Goal: Transaction & Acquisition: Purchase product/service

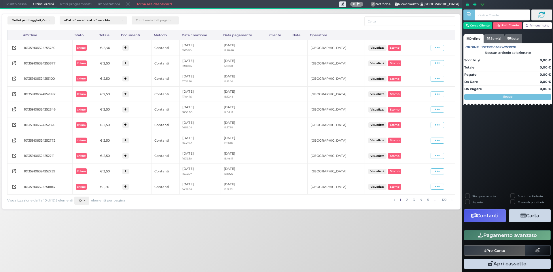
click at [13, 1] on span "Punto cassa" at bounding box center [16, 4] width 27 height 8
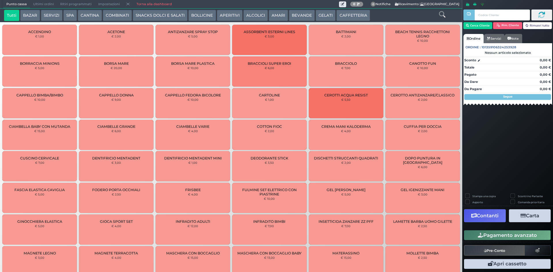
drag, startPoint x: 342, startPoint y: 18, endPoint x: 293, endPoint y: 18, distance: 49.0
click at [342, 18] on button "CAFFETTERIA" at bounding box center [352, 16] width 33 height 12
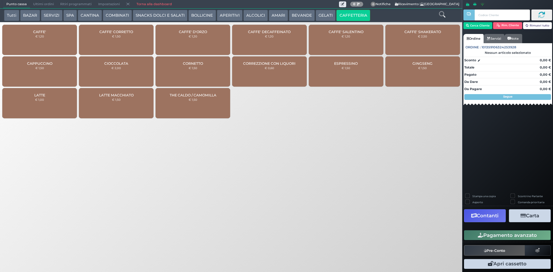
click at [44, 32] on span "CAFFE'" at bounding box center [39, 32] width 13 height 4
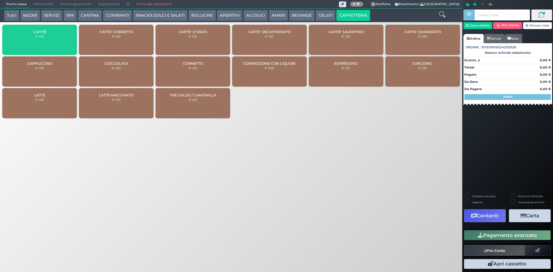
click at [44, 32] on span "CAFFE'" at bounding box center [39, 32] width 13 height 4
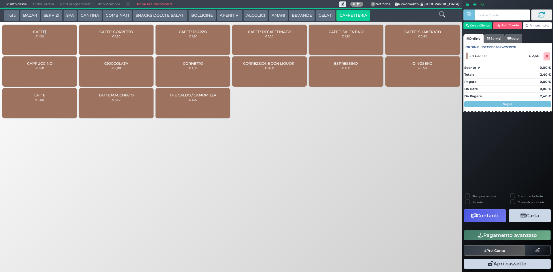
click at [279, 18] on button "AMARI" at bounding box center [278, 16] width 19 height 12
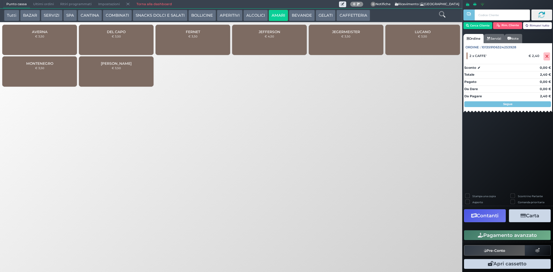
click at [250, 19] on button "ALCOLICI" at bounding box center [255, 16] width 24 height 12
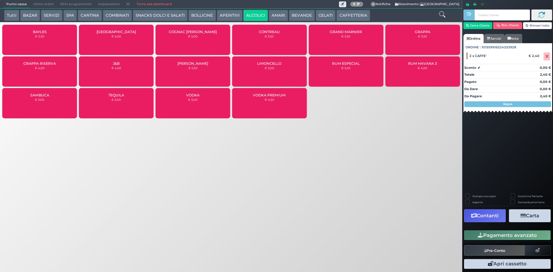
click at [432, 42] on div "GRAPPA € 3,50" at bounding box center [422, 40] width 75 height 30
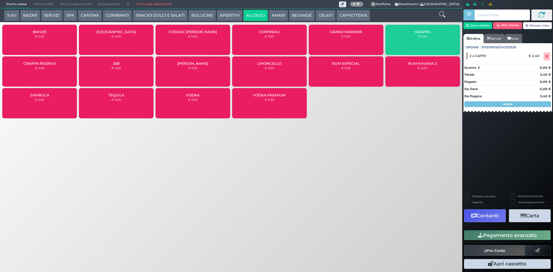
click at [432, 42] on div "GRAPPA € 3,50" at bounding box center [422, 40] width 75 height 30
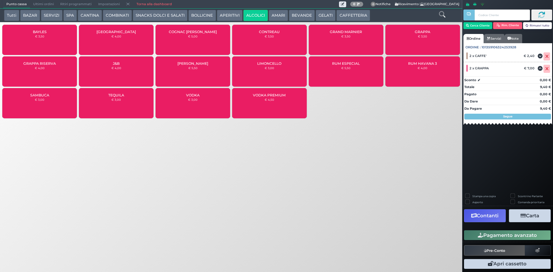
click at [482, 238] on button "Pagamento avanzato" at bounding box center [507, 235] width 87 height 10
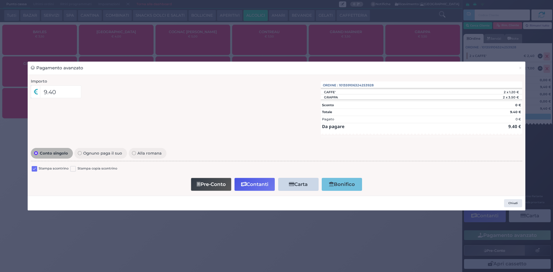
click at [35, 168] on label at bounding box center [34, 168] width 5 height 5
click at [0, 0] on input "checkbox" at bounding box center [0, 0] width 0 height 0
click at [268, 189] on button "Contanti" at bounding box center [254, 184] width 40 height 13
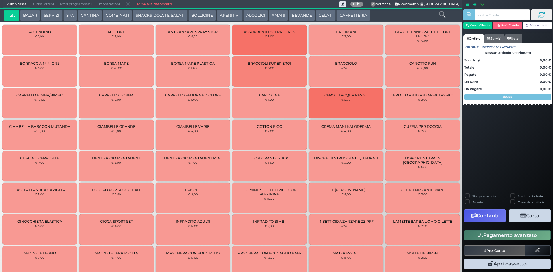
click at [40, 1] on span "Ultimi ordini" at bounding box center [43, 4] width 27 height 8
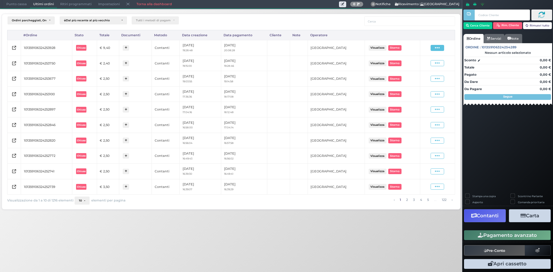
click at [439, 49] on icon at bounding box center [437, 47] width 5 height 5
click at [423, 62] on span "Ristampa Pre-Conto" at bounding box center [424, 65] width 24 height 10
click at [11, 2] on span "Punto cassa" at bounding box center [16, 4] width 27 height 8
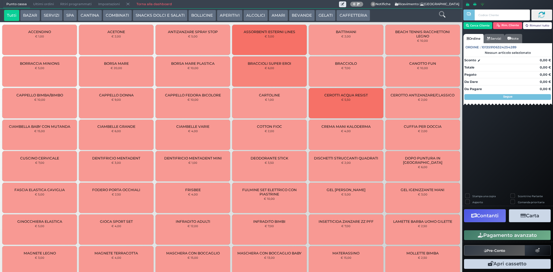
click at [347, 13] on button "CAFFETTERIA" at bounding box center [352, 16] width 33 height 12
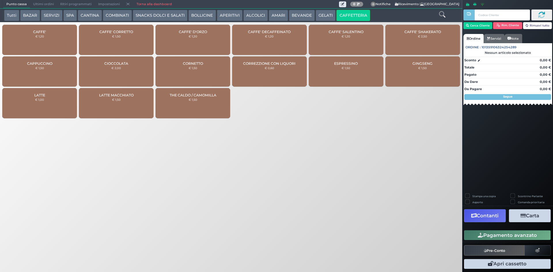
click at [205, 41] on div "CAFFE' D'ORZO € 1,20" at bounding box center [193, 40] width 75 height 30
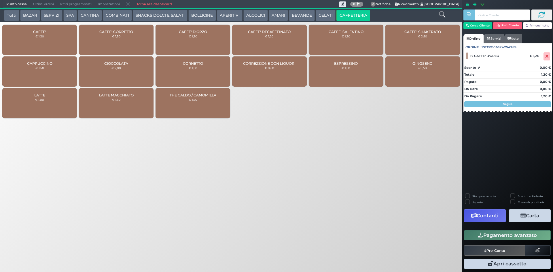
click at [501, 238] on button "Pagamento avanzato" at bounding box center [507, 235] width 87 height 10
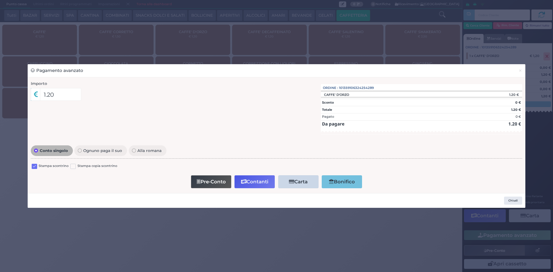
drag, startPoint x: 33, startPoint y: 165, endPoint x: 44, endPoint y: 167, distance: 11.3
click at [34, 166] on label at bounding box center [34, 166] width 5 height 5
click at [0, 0] on input "checkbox" at bounding box center [0, 0] width 0 height 0
click at [252, 177] on button "Contanti" at bounding box center [254, 181] width 40 height 13
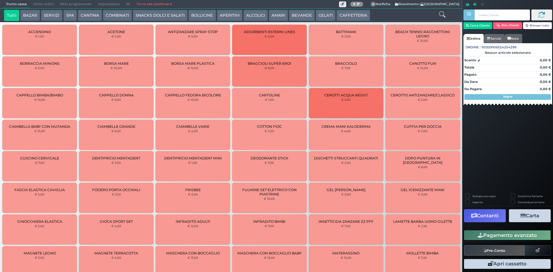
click at [52, 2] on span "Ultimi ordini" at bounding box center [43, 4] width 27 height 8
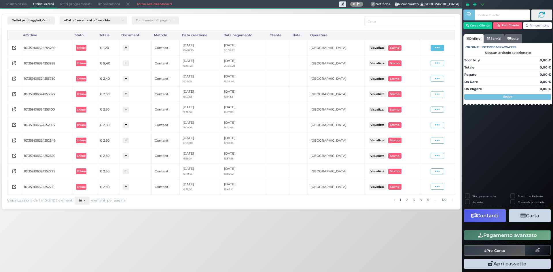
click at [440, 51] on span at bounding box center [438, 48] width 14 height 6
click at [428, 63] on span "Ristampa Pre-Conto" at bounding box center [424, 65] width 24 height 10
click at [20, 4] on span "Punto cassa" at bounding box center [16, 4] width 27 height 8
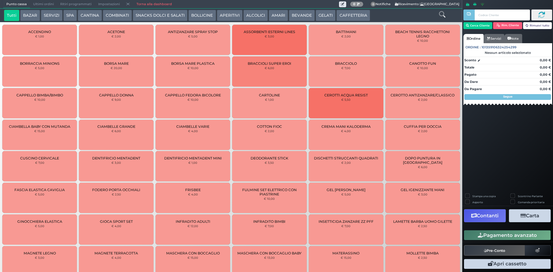
click at [337, 18] on button "CAFFETTERIA" at bounding box center [352, 16] width 33 height 12
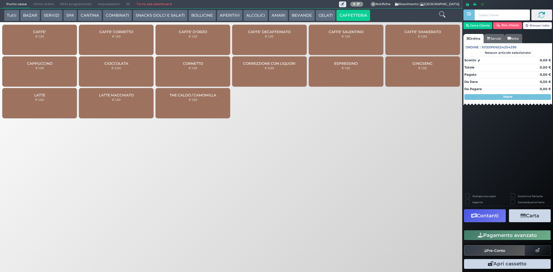
click at [51, 35] on div "CAFFE' € 1,20" at bounding box center [39, 40] width 75 height 30
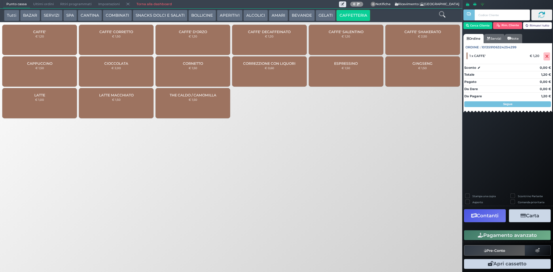
click at [120, 120] on div "CAFFE' € 1,20 CAFFE' CORRETTO € 1,50 CAFFE' D'ORZO € 1,20 CAFFE' DECAFFEINATO €…" at bounding box center [231, 72] width 462 height 98
click at [122, 114] on div "LATTE MACCHIATO € 1,50" at bounding box center [116, 103] width 75 height 30
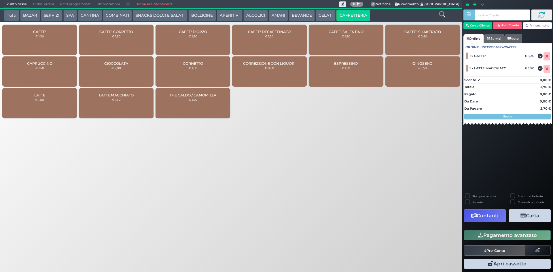
click at [476, 233] on button "Pagamento avanzato" at bounding box center [507, 235] width 87 height 10
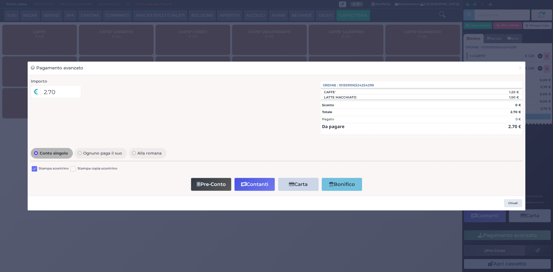
click at [29, 169] on div "Conto singolo Ognuno paga il suo Alla romana Stampa scontrino Stampa copia scon…" at bounding box center [277, 170] width 498 height 46
click at [33, 167] on label at bounding box center [34, 168] width 5 height 5
click at [0, 0] on input "checkbox" at bounding box center [0, 0] width 0 height 0
click at [266, 186] on button "Contanti" at bounding box center [254, 184] width 40 height 13
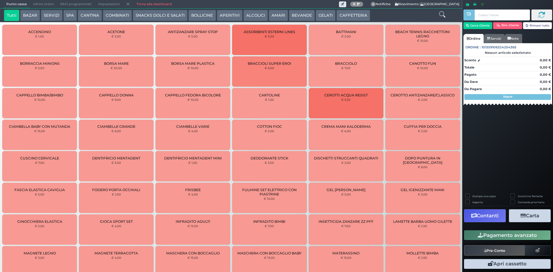
click at [33, 3] on span "Ultimi ordini" at bounding box center [43, 4] width 27 height 8
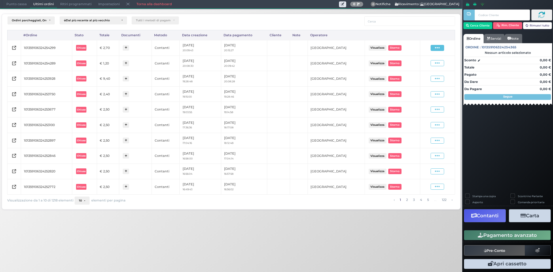
click at [433, 48] on span at bounding box center [438, 48] width 14 height 6
click at [420, 64] on span "Ristampa Pre-Conto" at bounding box center [424, 65] width 24 height 10
click at [19, 4] on span "Punto cassa" at bounding box center [16, 4] width 27 height 8
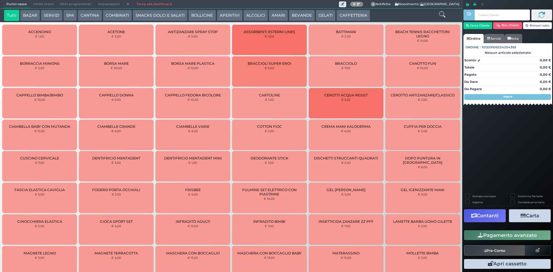
click at [359, 14] on button "CAFFETTERIA" at bounding box center [352, 16] width 33 height 12
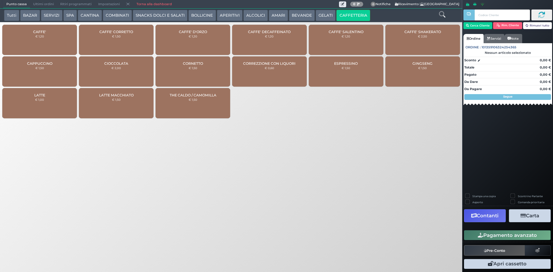
click at [50, 36] on div "CAFFE' € 1,20" at bounding box center [39, 40] width 75 height 30
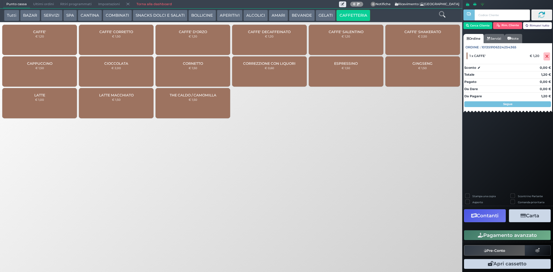
click at [506, 233] on button "Pagamento avanzato" at bounding box center [507, 235] width 87 height 10
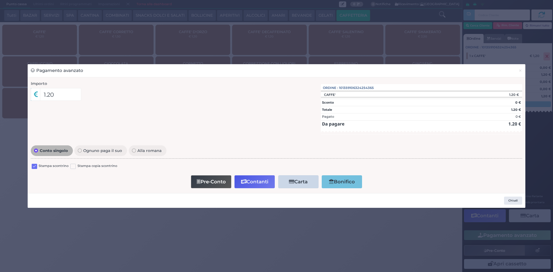
click at [34, 167] on label at bounding box center [34, 166] width 5 height 5
click at [0, 0] on input "checkbox" at bounding box center [0, 0] width 0 height 0
click at [256, 181] on button "Contanti" at bounding box center [254, 181] width 40 height 13
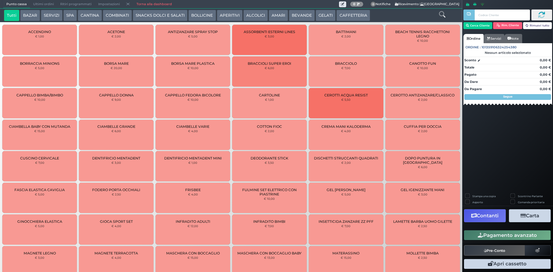
click at [35, 1] on span "Ultimi ordini" at bounding box center [43, 4] width 27 height 8
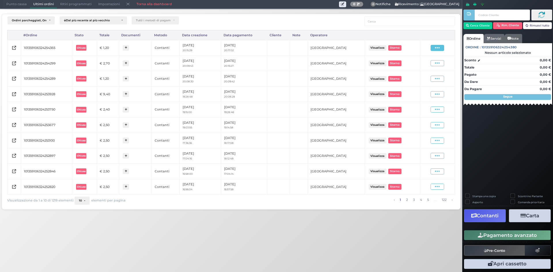
click at [434, 47] on span at bounding box center [438, 48] width 14 height 6
click at [419, 63] on span "Ristampa Pre-Conto" at bounding box center [424, 65] width 24 height 10
click at [17, 3] on span "Punto cassa" at bounding box center [16, 4] width 27 height 8
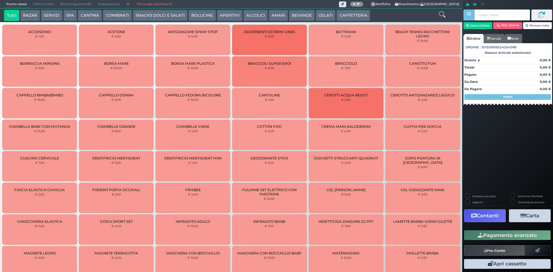
click at [353, 16] on button "CAFFETTERIA" at bounding box center [352, 16] width 33 height 12
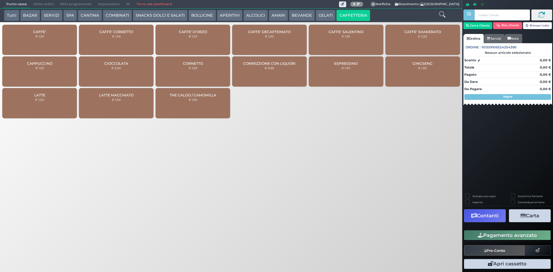
click at [62, 30] on div "CAFFE' € 1,20" at bounding box center [39, 40] width 75 height 30
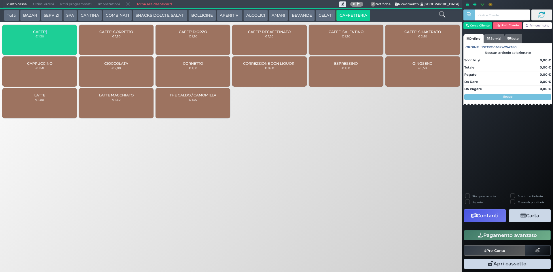
click at [62, 30] on div "CAFFE' € 1,20" at bounding box center [39, 40] width 75 height 30
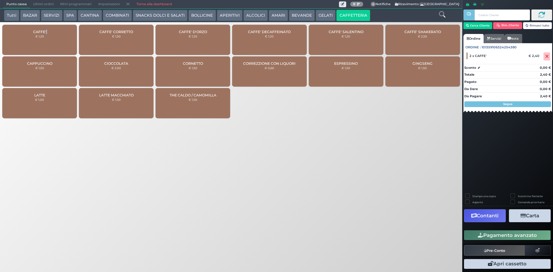
click at [500, 235] on button "Pagamento avanzato" at bounding box center [507, 235] width 87 height 10
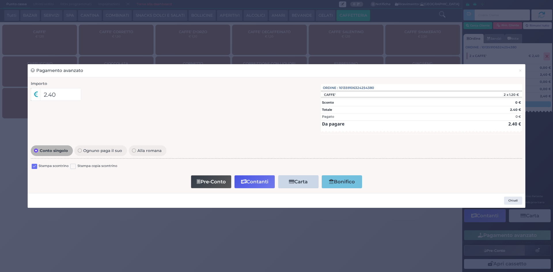
click at [35, 168] on label at bounding box center [34, 166] width 5 height 5
click at [0, 0] on input "checkbox" at bounding box center [0, 0] width 0 height 0
click at [265, 180] on button "Contanti" at bounding box center [254, 181] width 40 height 13
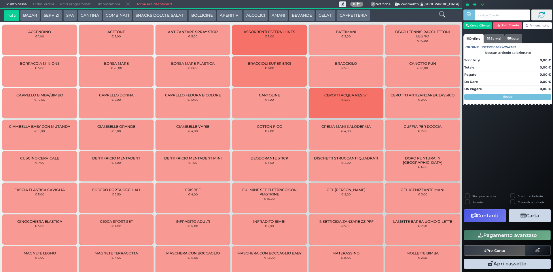
click at [39, 6] on span "Ultimi ordini" at bounding box center [43, 4] width 27 height 8
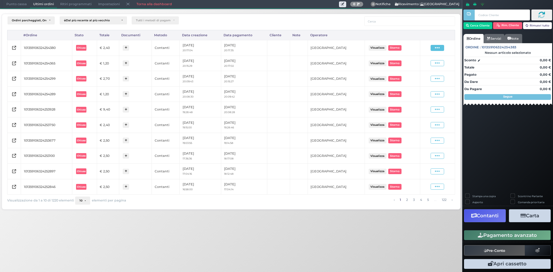
click at [436, 47] on icon at bounding box center [437, 47] width 5 height 5
click at [425, 63] on span "Ristampa Pre-Conto" at bounding box center [424, 65] width 24 height 10
click at [19, 4] on span "Punto cassa" at bounding box center [16, 4] width 27 height 8
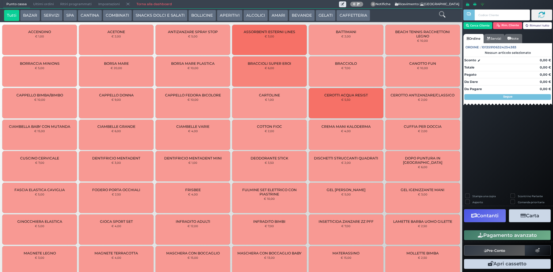
click at [292, 11] on button "BEVANDE" at bounding box center [302, 16] width 26 height 12
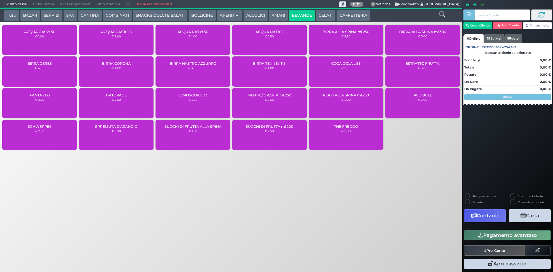
click at [292, 42] on div "ACQUA NAT lt 2 € 2,50" at bounding box center [269, 40] width 75 height 30
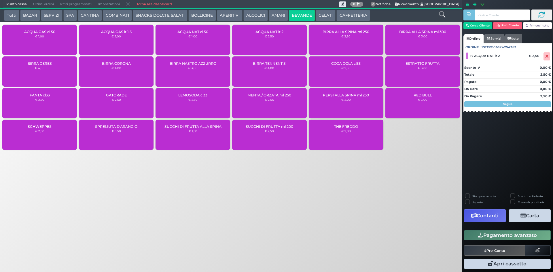
click at [530, 239] on button "Pagamento avanzato" at bounding box center [507, 235] width 87 height 10
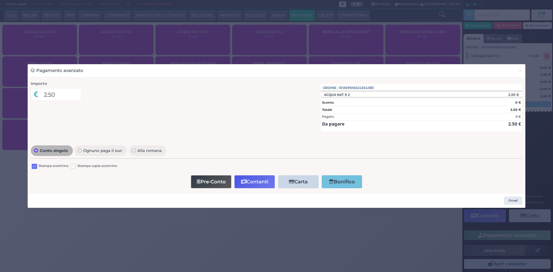
click at [30, 166] on div "Conto singolo Ognuno paga il suo Alla romana Stampa scontrino Stampa copia scon…" at bounding box center [277, 167] width 498 height 46
click at [33, 166] on label at bounding box center [34, 166] width 5 height 5
click at [0, 0] on input "checkbox" at bounding box center [0, 0] width 0 height 0
click at [245, 184] on icon "button" at bounding box center [243, 181] width 5 height 5
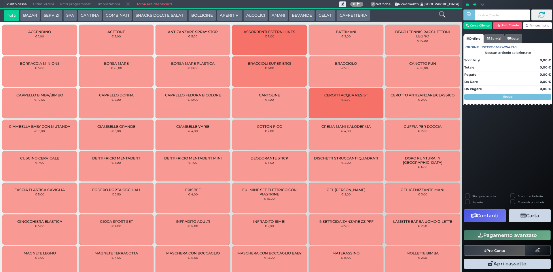
click at [55, 5] on span "Ultimi ordini" at bounding box center [43, 4] width 27 height 8
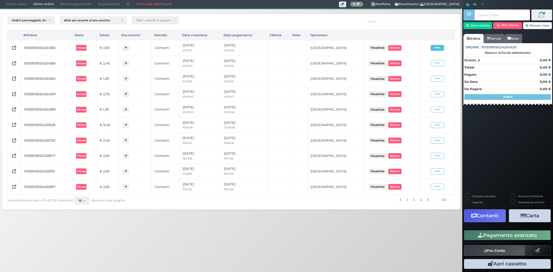
click at [432, 47] on div "Visualizza Ristampa Pre-Conto Storno" at bounding box center [437, 48] width 29 height 6
click at [432, 47] on span at bounding box center [438, 48] width 14 height 6
click at [424, 62] on span "Ristampa Pre-Conto" at bounding box center [424, 65] width 24 height 10
click at [16, 3] on span "Punto cassa" at bounding box center [16, 4] width 27 height 8
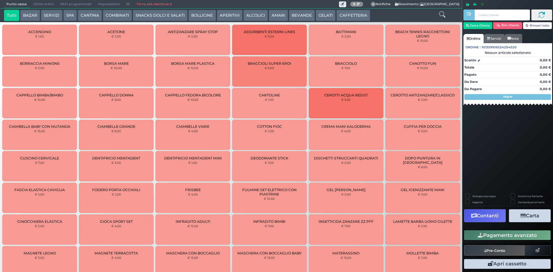
click at [338, 13] on button "CAFFETTERIA" at bounding box center [352, 16] width 33 height 12
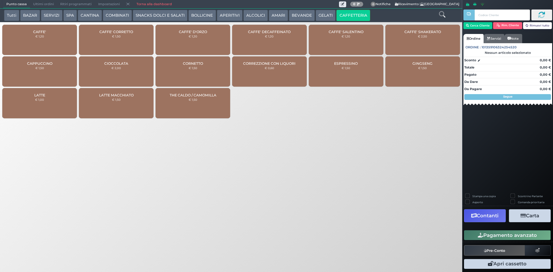
click at [57, 42] on div "CAFFE' € 1,20" at bounding box center [39, 40] width 75 height 30
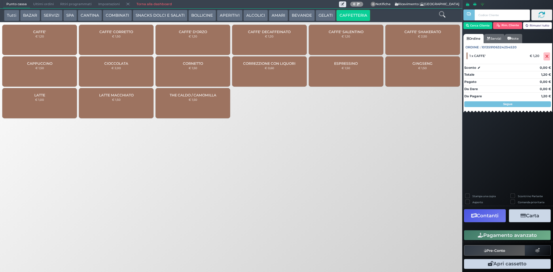
click at [517, 235] on button "Pagamento avanzato" at bounding box center [507, 235] width 87 height 10
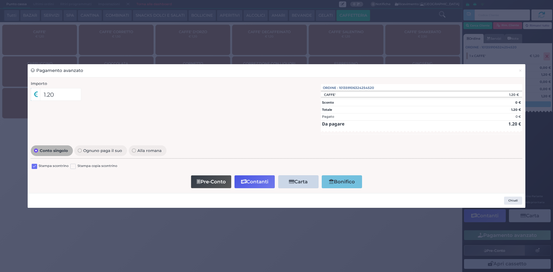
click at [39, 167] on label "Stampa scontrino" at bounding box center [54, 166] width 30 height 5
click at [35, 167] on label at bounding box center [34, 166] width 5 height 5
click at [0, 0] on input "checkbox" at bounding box center [0, 0] width 0 height 0
click at [239, 179] on button "Contanti" at bounding box center [254, 181] width 40 height 13
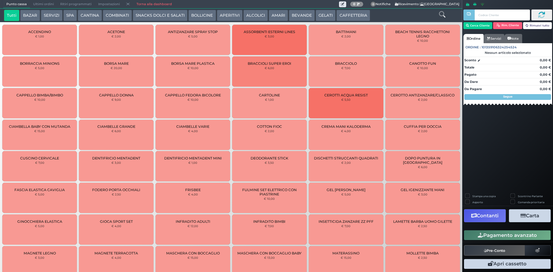
click at [349, 14] on button "CAFFETTERIA" at bounding box center [352, 16] width 33 height 12
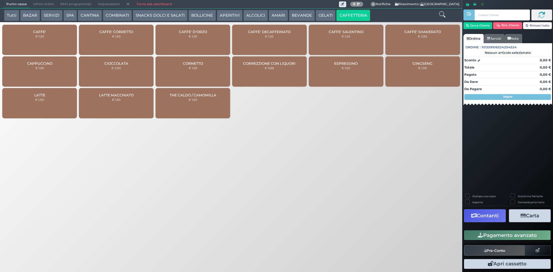
click at [43, 36] on small "€ 1,20" at bounding box center [39, 36] width 9 height 3
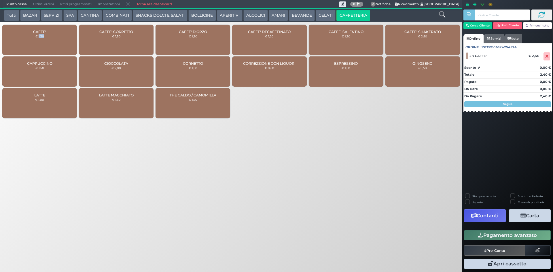
click at [485, 240] on button "Pagamento avanzato" at bounding box center [507, 235] width 87 height 10
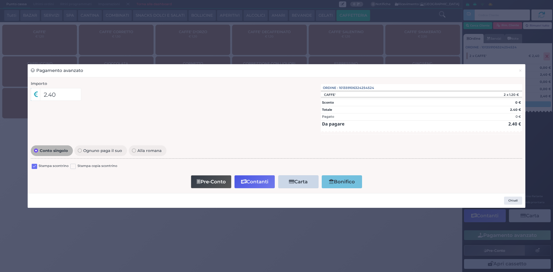
click at [36, 166] on label at bounding box center [34, 166] width 5 height 5
click at [0, 0] on input "checkbox" at bounding box center [0, 0] width 0 height 0
click at [258, 178] on button "Contanti" at bounding box center [254, 181] width 40 height 13
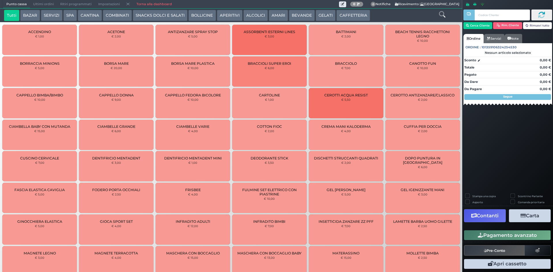
click at [51, 1] on span "Ultimi ordini" at bounding box center [43, 4] width 27 height 8
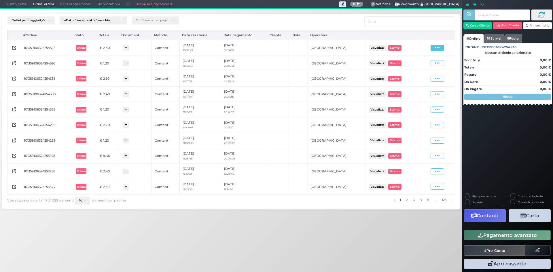
click at [435, 48] on span at bounding box center [438, 48] width 14 height 6
click at [422, 64] on span "Ristampa Pre-Conto" at bounding box center [424, 65] width 24 height 10
click at [437, 60] on span at bounding box center [438, 63] width 14 height 6
click at [418, 77] on span "Ristampa Pre-Conto" at bounding box center [424, 80] width 24 height 10
click at [9, 3] on span "Punto cassa" at bounding box center [16, 4] width 27 height 8
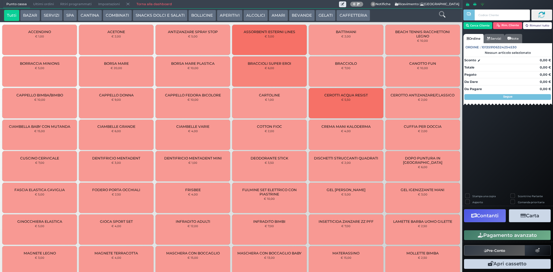
click at [352, 14] on button "CAFFETTERIA" at bounding box center [352, 16] width 33 height 12
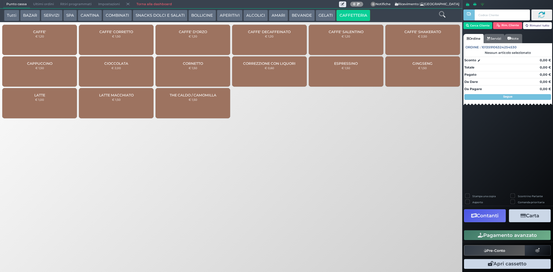
click at [46, 29] on div "CAFFE' € 1,20" at bounding box center [39, 40] width 75 height 30
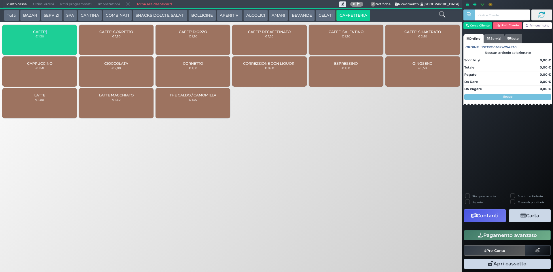
click at [46, 29] on div "CAFFE' € 1,20" at bounding box center [39, 40] width 75 height 30
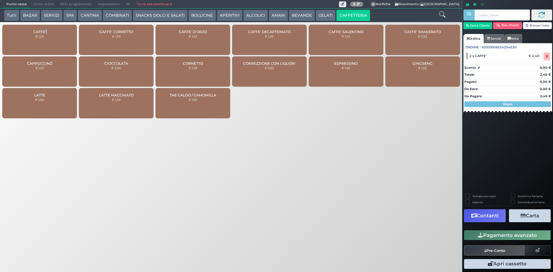
click at [485, 237] on button "Pagamento avanzato" at bounding box center [507, 235] width 87 height 10
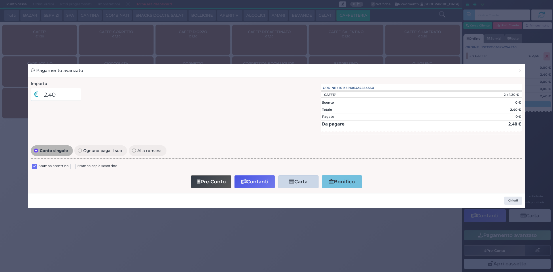
click at [36, 166] on label at bounding box center [34, 166] width 5 height 5
click at [0, 0] on input "checkbox" at bounding box center [0, 0] width 0 height 0
click at [246, 178] on button "Contanti" at bounding box center [254, 181] width 40 height 13
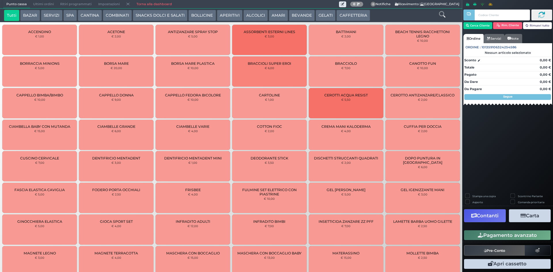
click at [37, 4] on span "Ultimi ordini" at bounding box center [43, 4] width 27 height 8
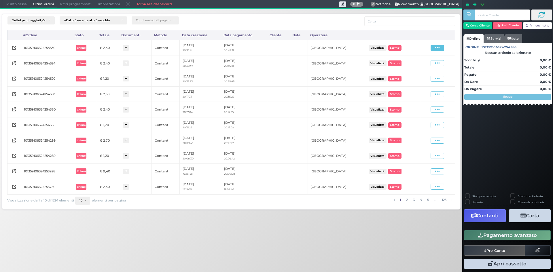
click at [443, 46] on span at bounding box center [438, 48] width 14 height 6
click at [422, 64] on span "Ristampa Pre-Conto" at bounding box center [424, 65] width 24 height 10
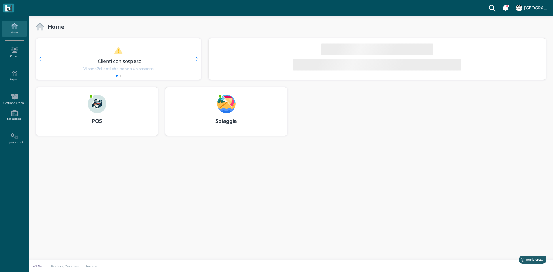
click at [101, 102] on img at bounding box center [97, 104] width 18 height 18
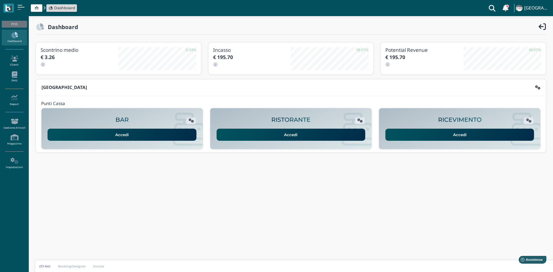
click at [451, 137] on link "Accedi" at bounding box center [459, 135] width 149 height 12
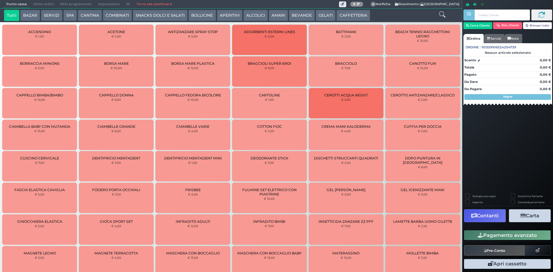
click at [281, 11] on button "AMARI" at bounding box center [278, 16] width 19 height 12
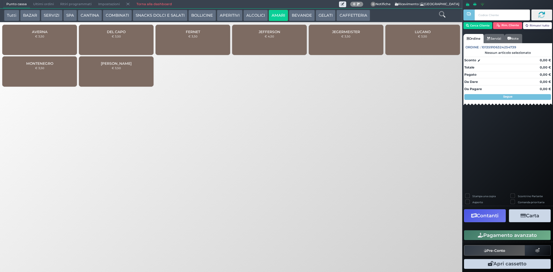
click at [250, 15] on button "ALCOLICI" at bounding box center [255, 16] width 24 height 12
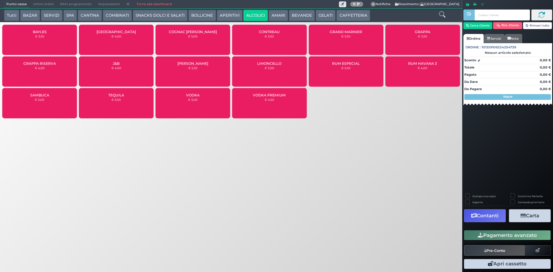
click at [42, 5] on span "Ultimi ordini" at bounding box center [43, 4] width 27 height 8
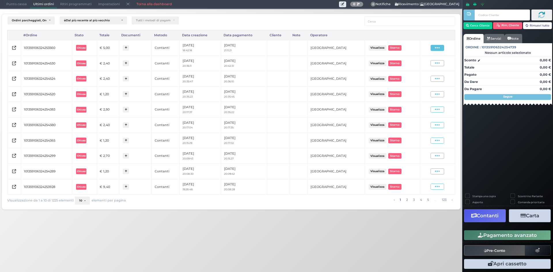
click at [433, 48] on span at bounding box center [438, 48] width 14 height 6
click at [416, 68] on span "Ristampa Pre-Conto" at bounding box center [424, 65] width 24 height 10
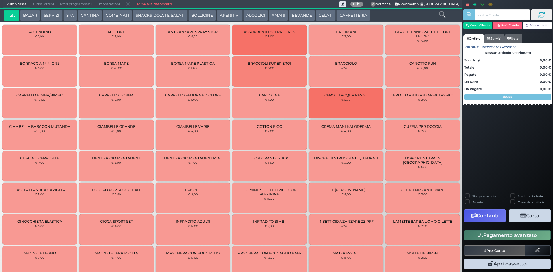
click at [38, 2] on span "Ultimi ordini" at bounding box center [43, 4] width 27 height 8
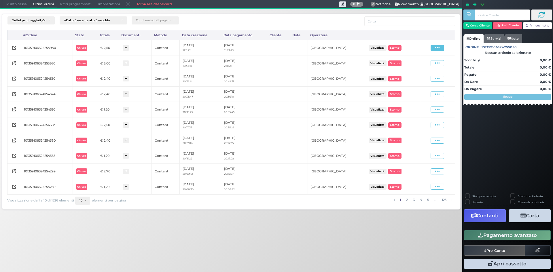
click at [440, 49] on icon at bounding box center [437, 47] width 5 height 5
click at [424, 63] on span "Ristampa Pre-Conto" at bounding box center [424, 65] width 24 height 10
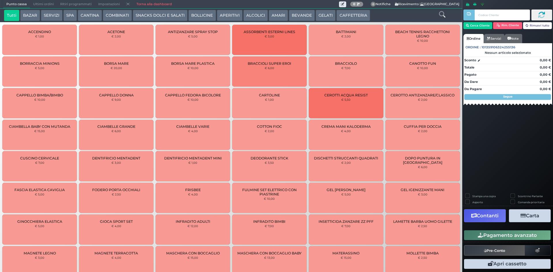
click at [36, 3] on span "Ultimi ordini" at bounding box center [43, 4] width 27 height 8
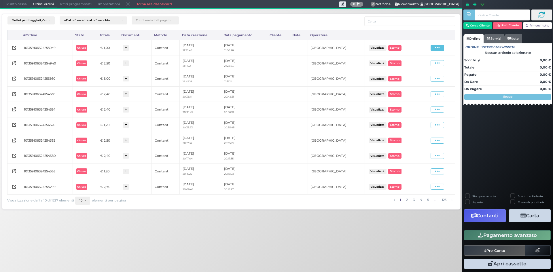
click at [438, 50] on icon at bounding box center [437, 47] width 5 height 5
click at [428, 65] on span "Ristampa Pre-Conto" at bounding box center [424, 65] width 24 height 10
click at [10, 0] on span "Punto cassa" at bounding box center [16, 4] width 27 height 8
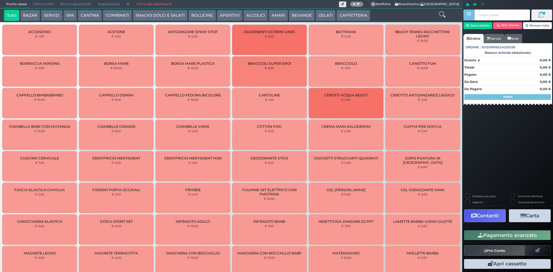
click at [245, 17] on button "ALCOLICI" at bounding box center [255, 16] width 24 height 12
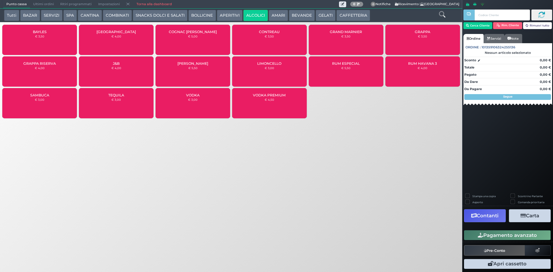
click at [280, 14] on button "AMARI" at bounding box center [278, 16] width 19 height 12
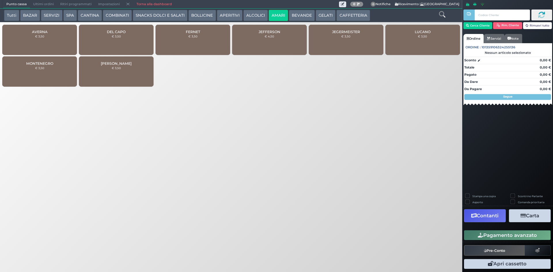
drag, startPoint x: 280, startPoint y: 14, endPoint x: 256, endPoint y: 15, distance: 24.2
click at [256, 15] on button "ALCOLICI" at bounding box center [255, 16] width 24 height 12
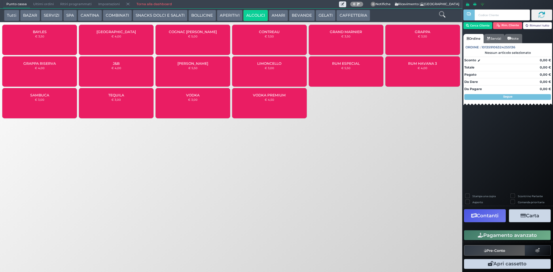
click at [401, 29] on div "GRAPPA € 3,50" at bounding box center [422, 40] width 75 height 30
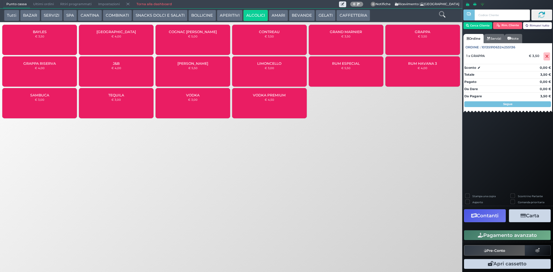
click at [475, 229] on div "Pagamento avanzato" at bounding box center [507, 235] width 91 height 13
click at [477, 235] on button "Pagamento avanzato" at bounding box center [507, 235] width 87 height 10
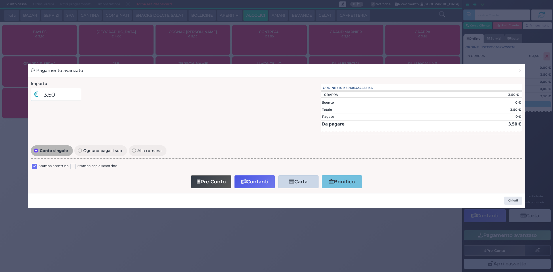
click at [35, 167] on label at bounding box center [34, 166] width 5 height 5
click at [0, 0] on input "checkbox" at bounding box center [0, 0] width 0 height 0
click at [265, 183] on button "Contanti" at bounding box center [254, 181] width 40 height 13
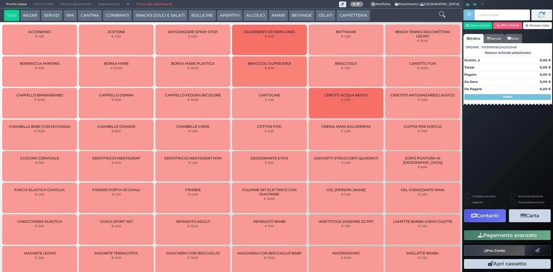
click at [43, 2] on span "Ultimi ordini" at bounding box center [43, 4] width 27 height 8
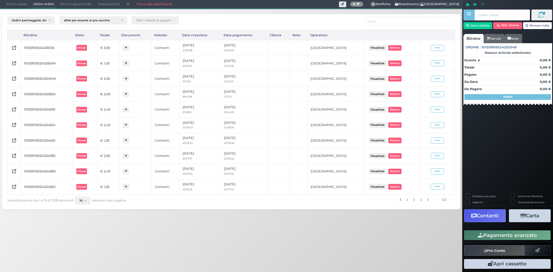
drag, startPoint x: 440, startPoint y: 50, endPoint x: 428, endPoint y: 60, distance: 15.1
click at [439, 50] on icon at bounding box center [437, 47] width 5 height 5
click at [418, 66] on span "Ristampa Pre-Conto" at bounding box center [424, 65] width 24 height 10
click at [21, 0] on span "Punto cassa" at bounding box center [16, 4] width 27 height 8
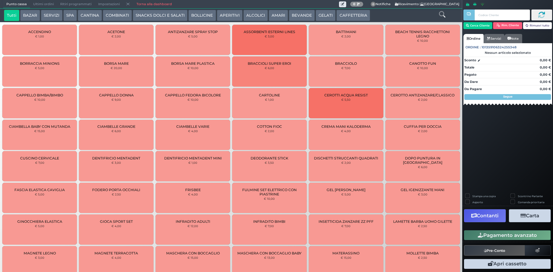
click at [235, 14] on button "APERITIVI" at bounding box center [230, 16] width 26 height 12
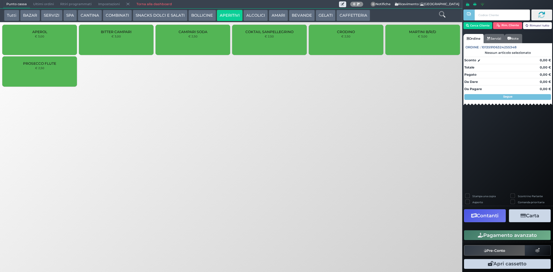
click at [199, 10] on button "BOLLICINE" at bounding box center [201, 16] width 27 height 12
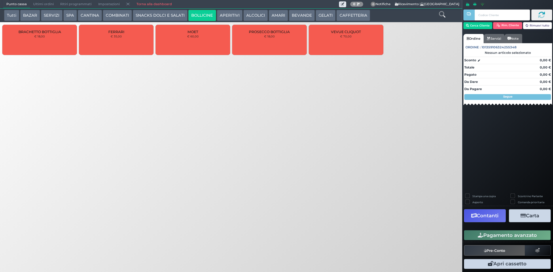
click at [174, 16] on button "SNACKS DOLCI E SALATI" at bounding box center [160, 16] width 55 height 12
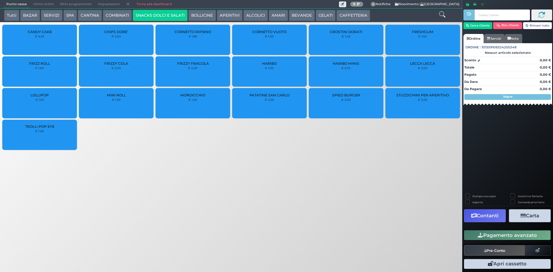
click at [195, 17] on button "BOLLICINE" at bounding box center [201, 16] width 27 height 12
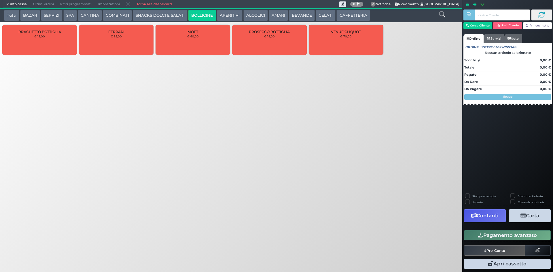
click at [234, 15] on button "APERITIVI" at bounding box center [230, 16] width 26 height 12
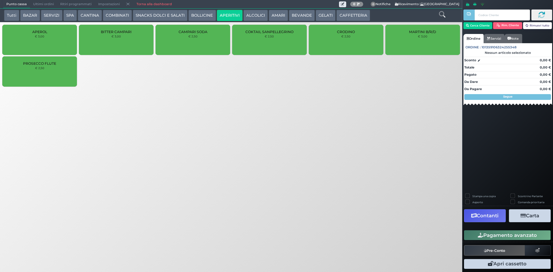
click at [249, 13] on button "ALCOLICI" at bounding box center [255, 16] width 24 height 12
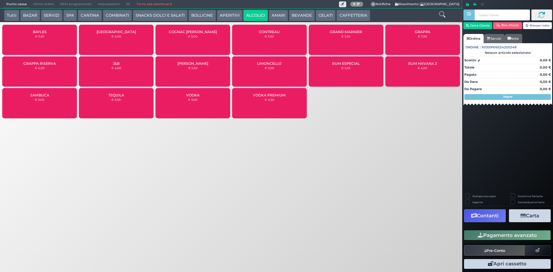
click at [403, 47] on div "GRAPPA € 3,50" at bounding box center [422, 40] width 75 height 30
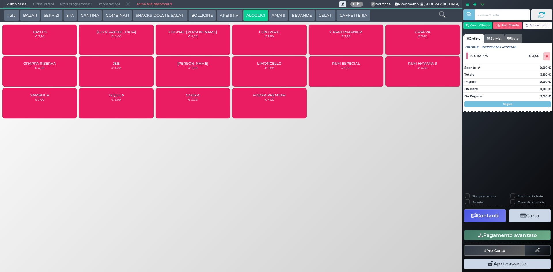
click at [497, 232] on button "Pagamento avanzato" at bounding box center [507, 235] width 87 height 10
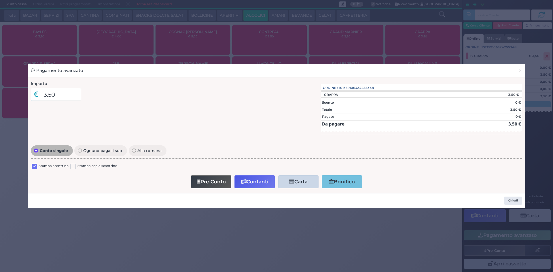
click at [35, 166] on label at bounding box center [34, 166] width 5 height 5
click at [0, 0] on input "checkbox" at bounding box center [0, 0] width 0 height 0
click at [262, 186] on button "Contanti" at bounding box center [254, 181] width 40 height 13
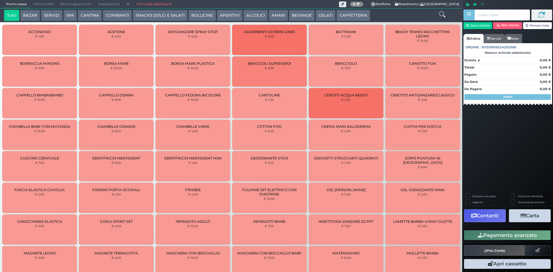
click at [39, 3] on span "Ultimi ordini" at bounding box center [43, 4] width 27 height 8
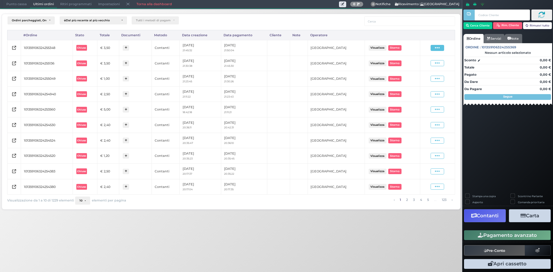
click at [443, 50] on span at bounding box center [438, 48] width 14 height 6
click at [429, 64] on span "Ristampa Pre-Conto" at bounding box center [424, 65] width 24 height 10
